Goal: Task Accomplishment & Management: Use online tool/utility

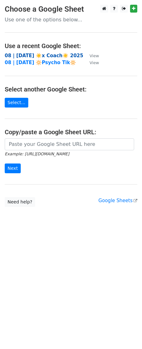
click at [24, 57] on strong "08 | [DATE] ☀️x Coach☀️ 2025" at bounding box center [44, 56] width 79 height 6
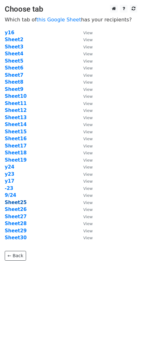
click at [18, 204] on strong "Sheet25" at bounding box center [16, 203] width 22 height 6
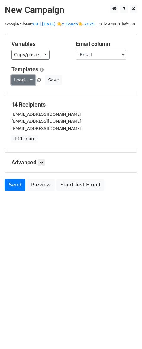
click at [26, 81] on link "Load..." at bounding box center [23, 80] width 24 height 10
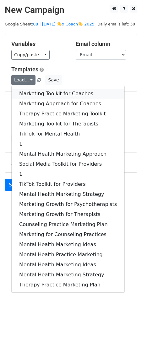
click at [36, 91] on link "Marketing Toolkit for Coaches" at bounding box center [68, 94] width 113 height 10
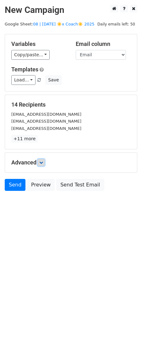
click at [41, 164] on link at bounding box center [41, 162] width 7 height 7
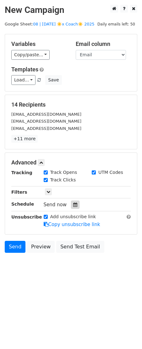
click at [73, 203] on icon at bounding box center [75, 205] width 4 height 4
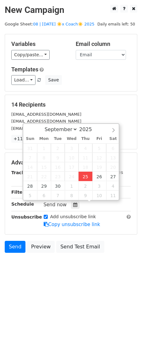
type input "2025-09-25 12:40"
type input "40"
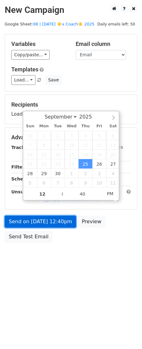
click at [58, 217] on link "Send on Sep 25 at 12:40pm" at bounding box center [40, 222] width 71 height 12
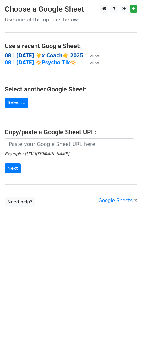
click at [27, 55] on strong "08 | [DATE] ☀️x Coach☀️ 2025" at bounding box center [44, 56] width 79 height 6
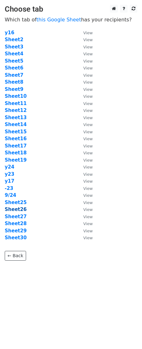
click at [21, 210] on strong "Sheet26" at bounding box center [16, 210] width 22 height 6
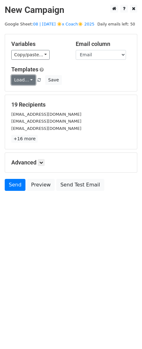
click at [23, 80] on link "Load..." at bounding box center [23, 80] width 24 height 10
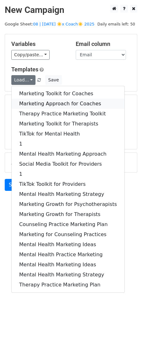
click at [30, 103] on link "Marketing Approach for Coaches" at bounding box center [68, 104] width 113 height 10
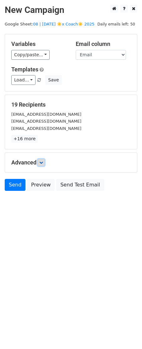
click at [41, 162] on icon at bounding box center [41, 163] width 4 height 4
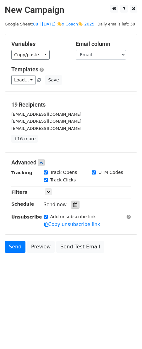
click at [73, 203] on icon at bounding box center [75, 205] width 4 height 4
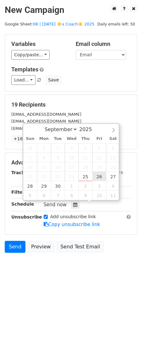
type input "2025-09-26 12:00"
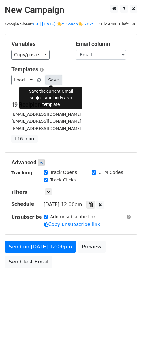
click at [50, 78] on button "Save" at bounding box center [53, 80] width 16 height 10
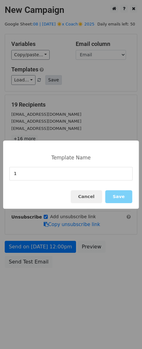
type input "1"
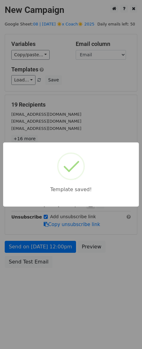
click at [85, 90] on div "Template saved!" at bounding box center [71, 174] width 142 height 349
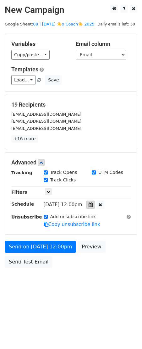
click at [93, 207] on icon at bounding box center [91, 205] width 4 height 4
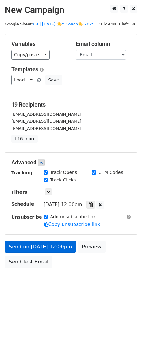
drag, startPoint x: 54, startPoint y: 234, endPoint x: 51, endPoint y: 245, distance: 11.2
click at [54, 235] on form "Variables Copy/paste... {{Email}} Email column Email Templates Load... 1 Market…" at bounding box center [71, 152] width 133 height 237
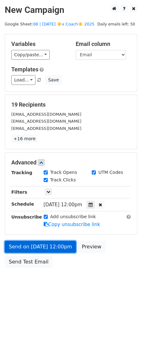
click at [51, 245] on link "Send on Sep 26 at 12:00pm" at bounding box center [40, 247] width 71 height 12
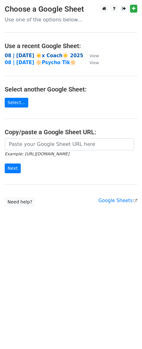
click at [43, 53] on strong "08 | SEP 23 ☀️x Coach☀️ 2025" at bounding box center [44, 56] width 79 height 6
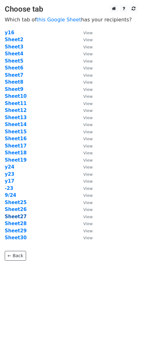
click at [13, 217] on strong "Sheet27" at bounding box center [16, 217] width 22 height 6
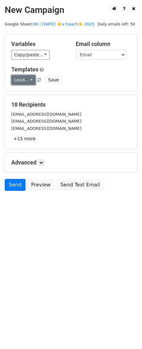
click at [19, 79] on link "Load..." at bounding box center [23, 80] width 24 height 10
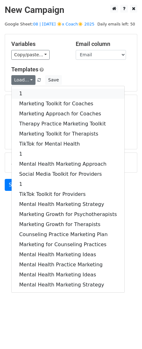
click at [32, 90] on link "1" at bounding box center [68, 94] width 113 height 10
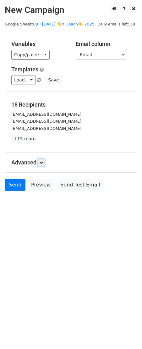
drag, startPoint x: 44, startPoint y: 163, endPoint x: 47, endPoint y: 165, distance: 4.1
click at [43, 163] on icon at bounding box center [41, 163] width 4 height 4
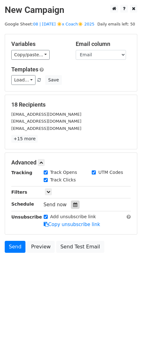
click at [73, 205] on icon at bounding box center [75, 205] width 4 height 4
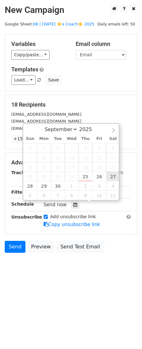
type input "2025-09-27 12:00"
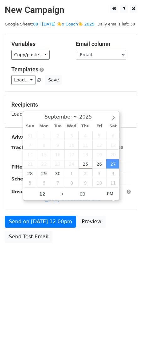
click at [47, 228] on div "Send on Sep 27 at 12:00pm Preview Send Test Email" at bounding box center [71, 231] width 142 height 30
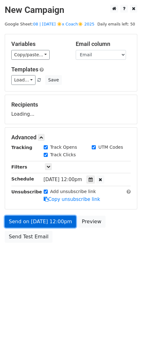
click at [48, 227] on link "Send on Sep 27 at 12:00pm" at bounding box center [40, 222] width 71 height 12
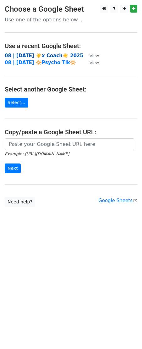
click at [47, 55] on strong "08 | [DATE] ☀️x Coach☀️ 2025" at bounding box center [44, 56] width 79 height 6
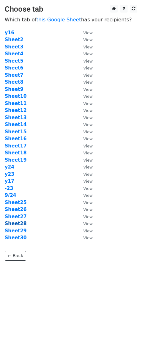
click at [16, 223] on strong "Sheet28" at bounding box center [16, 224] width 22 height 6
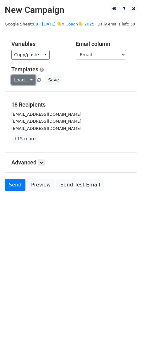
click at [28, 82] on link "Load..." at bounding box center [23, 80] width 24 height 10
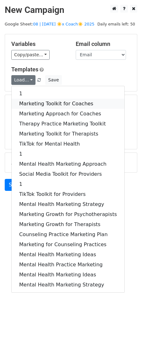
click at [32, 101] on link "Marketing Toolkit for Coaches" at bounding box center [68, 104] width 113 height 10
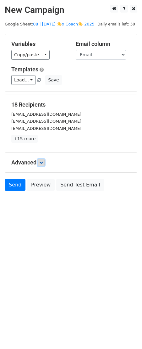
click at [43, 161] on icon at bounding box center [41, 163] width 4 height 4
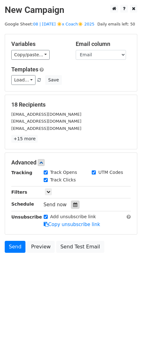
click at [74, 204] on icon at bounding box center [75, 205] width 4 height 4
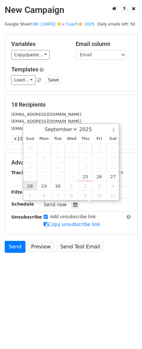
type input "[DATE] 12:00"
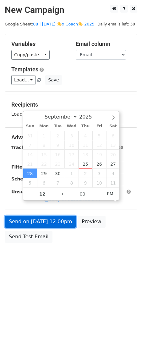
click at [41, 226] on link "Send on [DATE] 12:00pm" at bounding box center [40, 222] width 71 height 12
